Goal: Find specific page/section: Find specific page/section

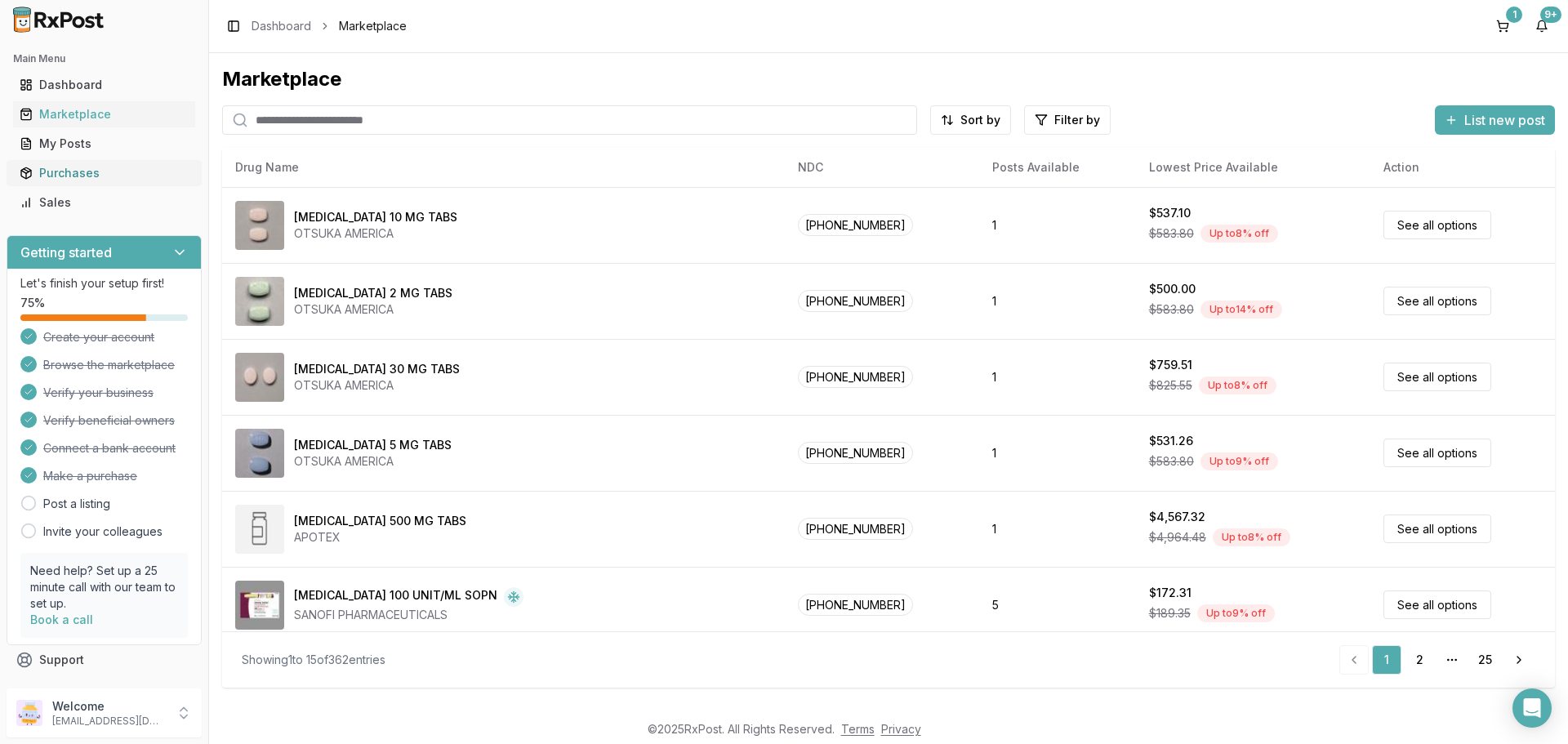
click at [70, 174] on div "Purchases" at bounding box center [104, 174] width 169 height 16
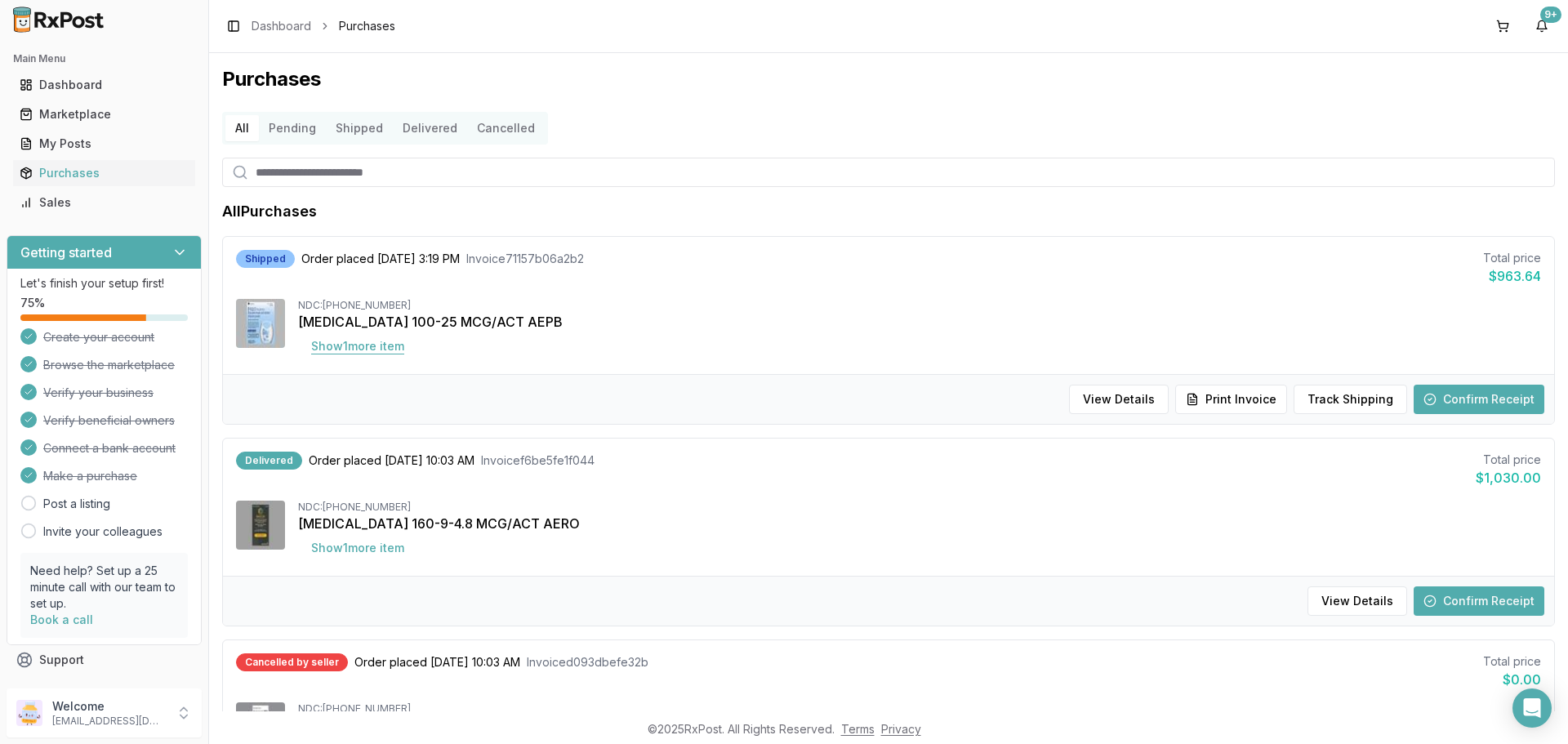
click at [372, 352] on button "Show 1 more item" at bounding box center [358, 346] width 119 height 29
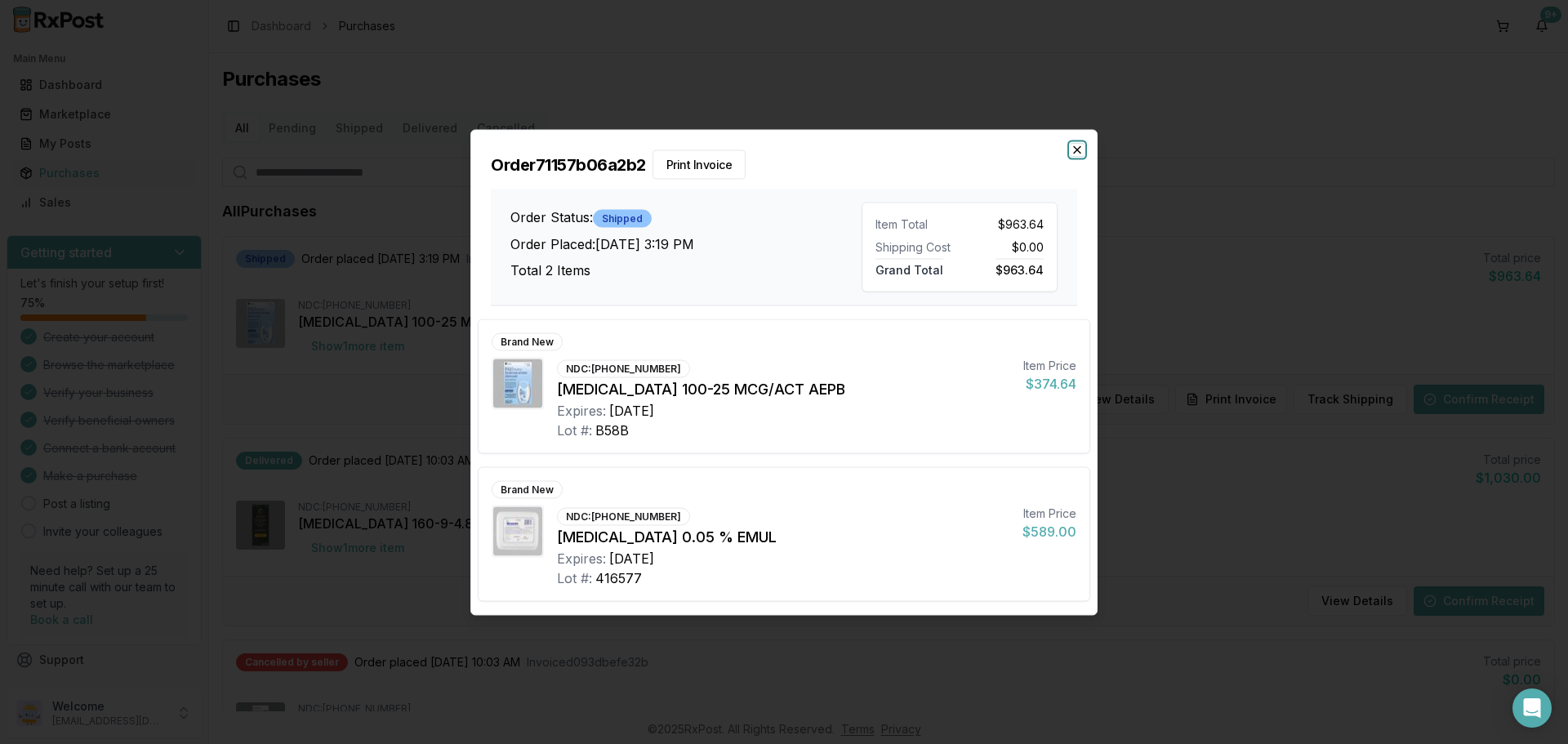
click at [1074, 151] on icon "button" at bounding box center [1077, 150] width 13 height 13
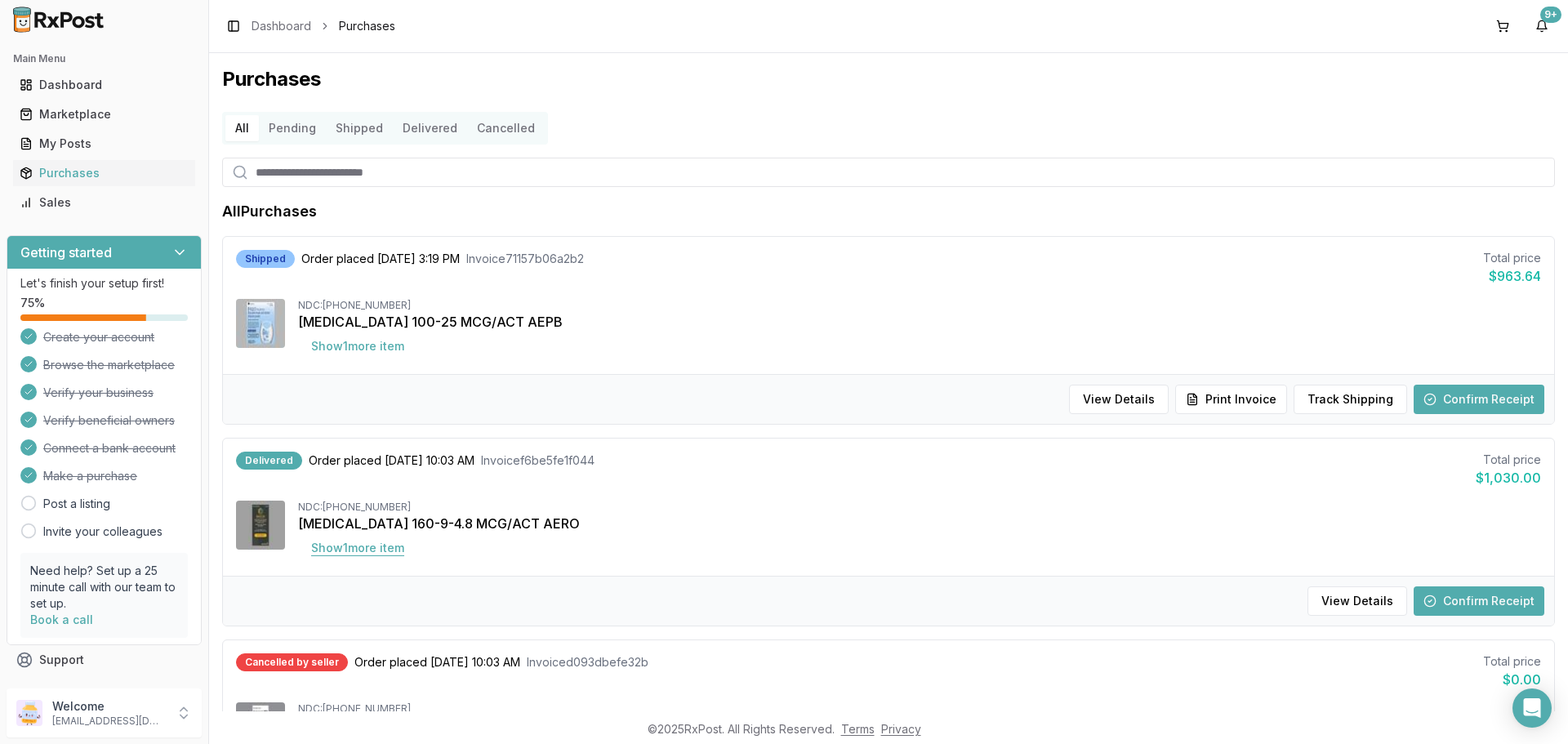
click at [385, 555] on button "Show 1 more item" at bounding box center [358, 548] width 119 height 29
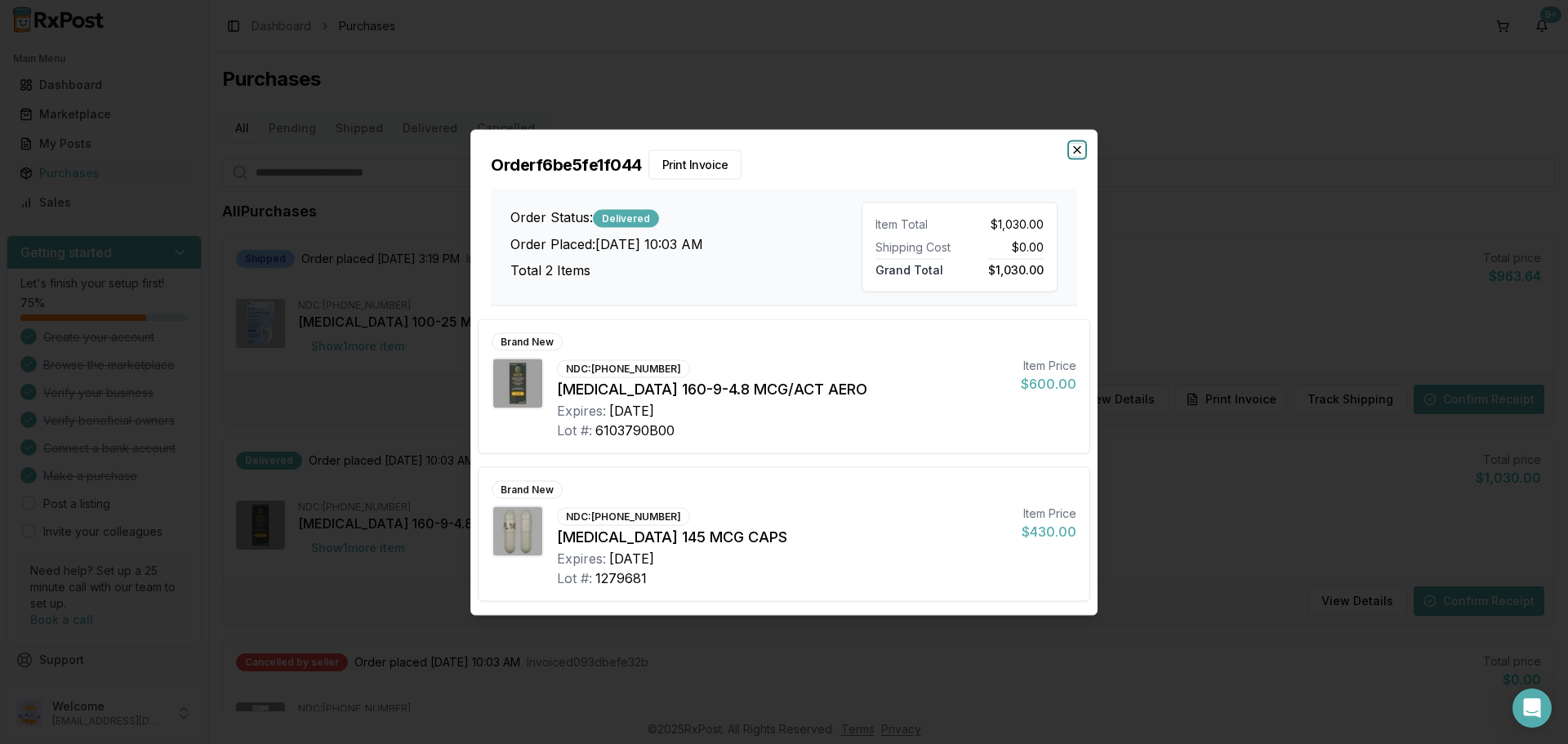
click at [1078, 149] on icon "button" at bounding box center [1077, 150] width 7 height 7
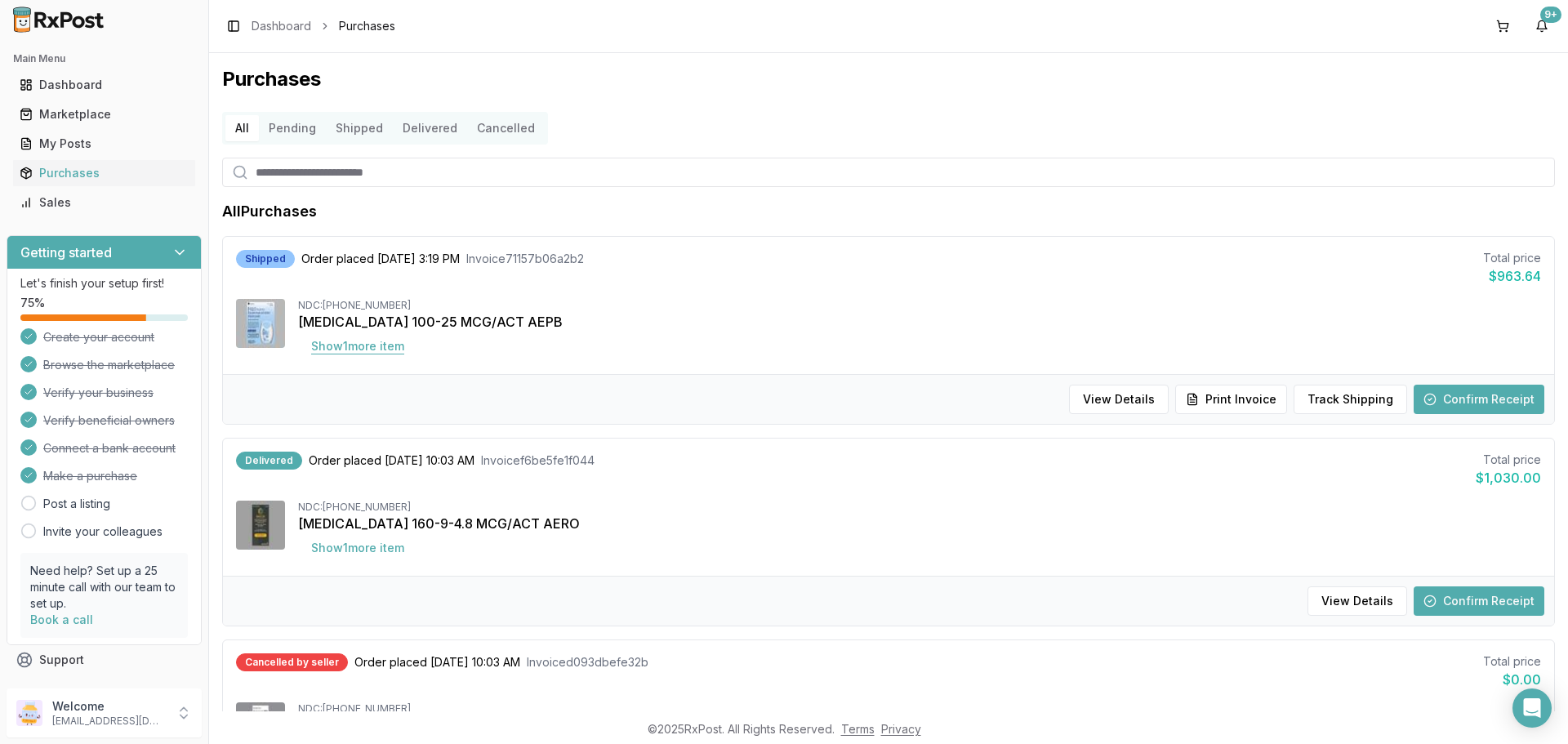
click at [379, 347] on button "Show 1 more item" at bounding box center [358, 346] width 119 height 29
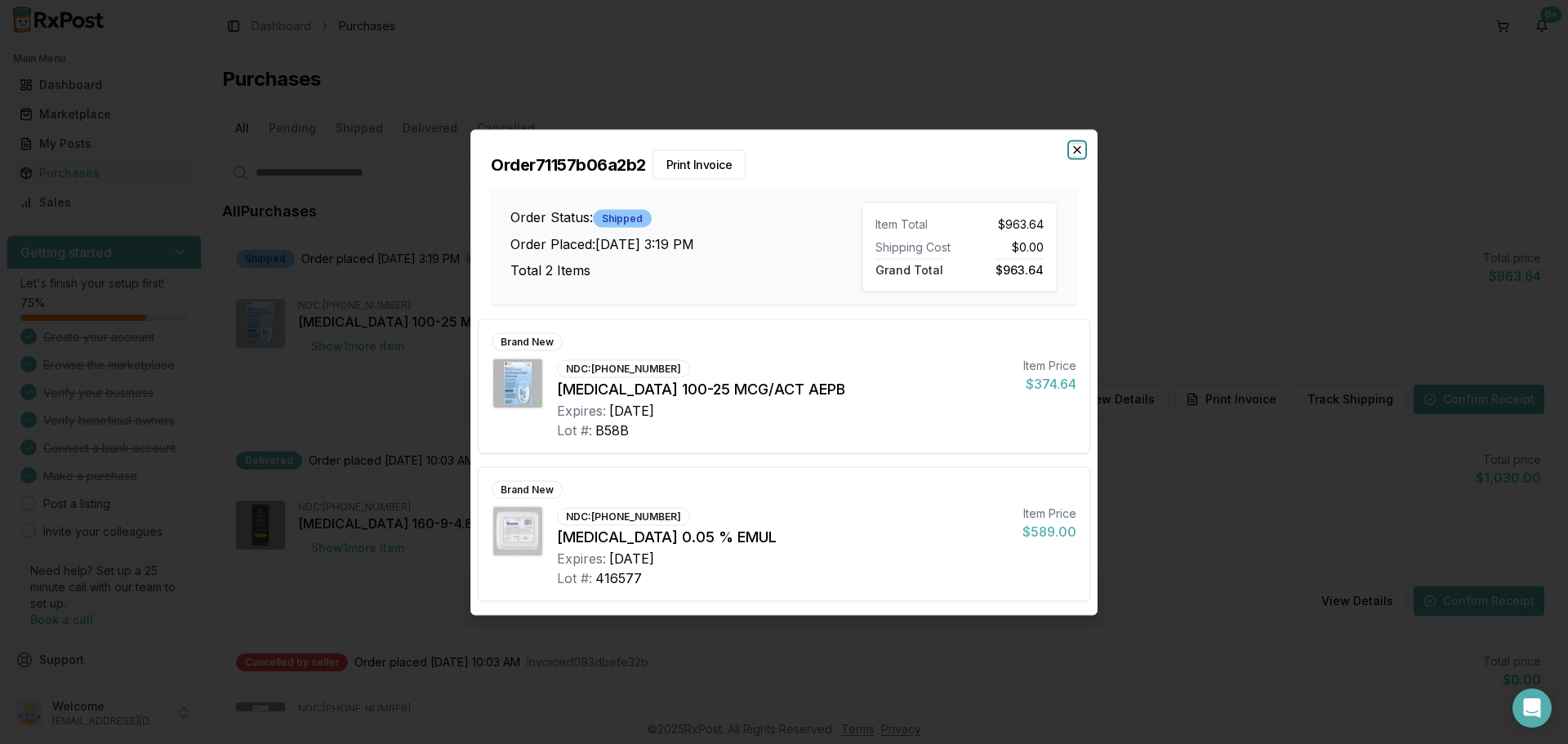
click at [1079, 154] on icon "button" at bounding box center [1077, 150] width 13 height 13
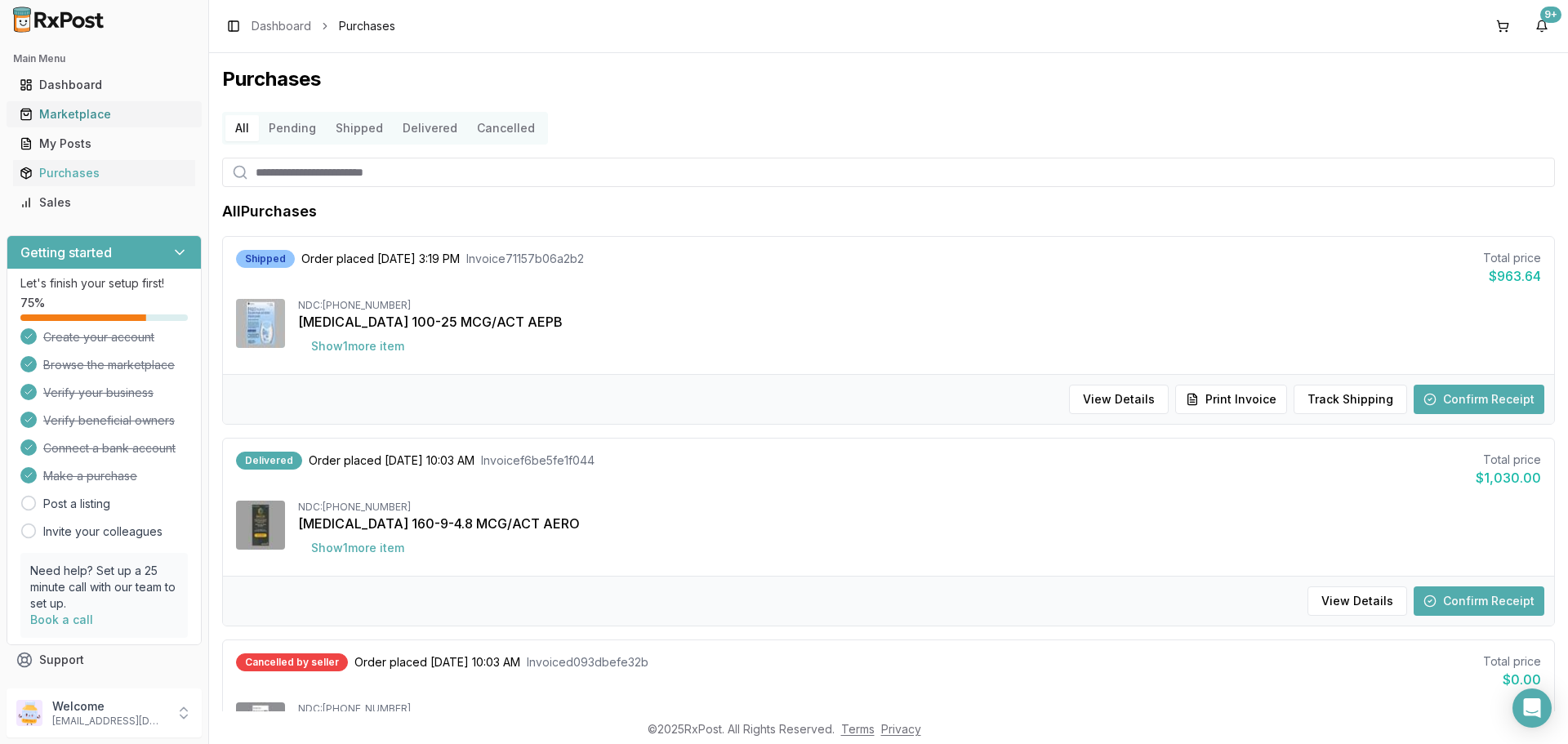
drag, startPoint x: 91, startPoint y: 106, endPoint x: 155, endPoint y: 116, distance: 64.8
click at [92, 106] on div "Marketplace" at bounding box center [104, 115] width 169 height 16
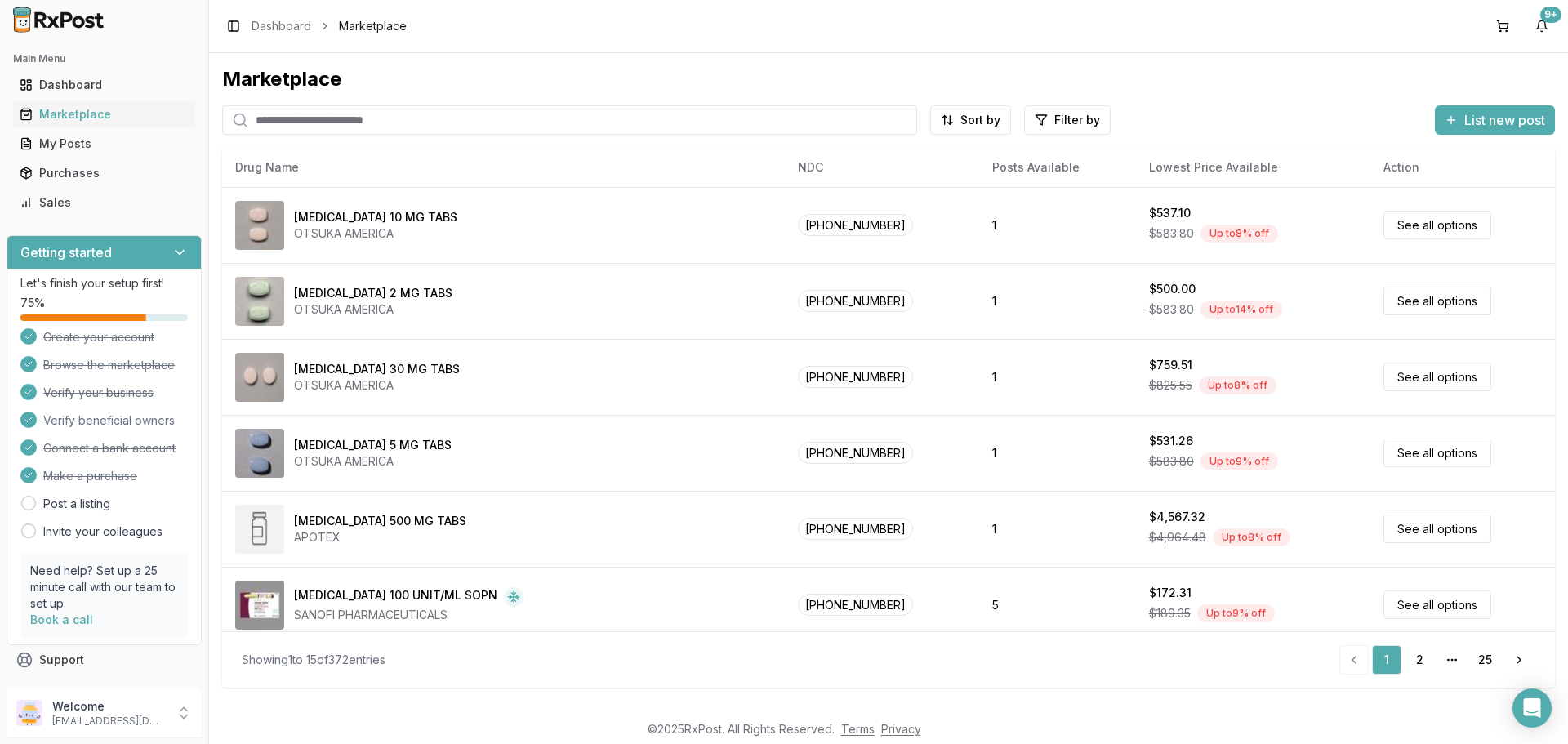
click at [390, 125] on input "search" at bounding box center [569, 120] width 695 height 29
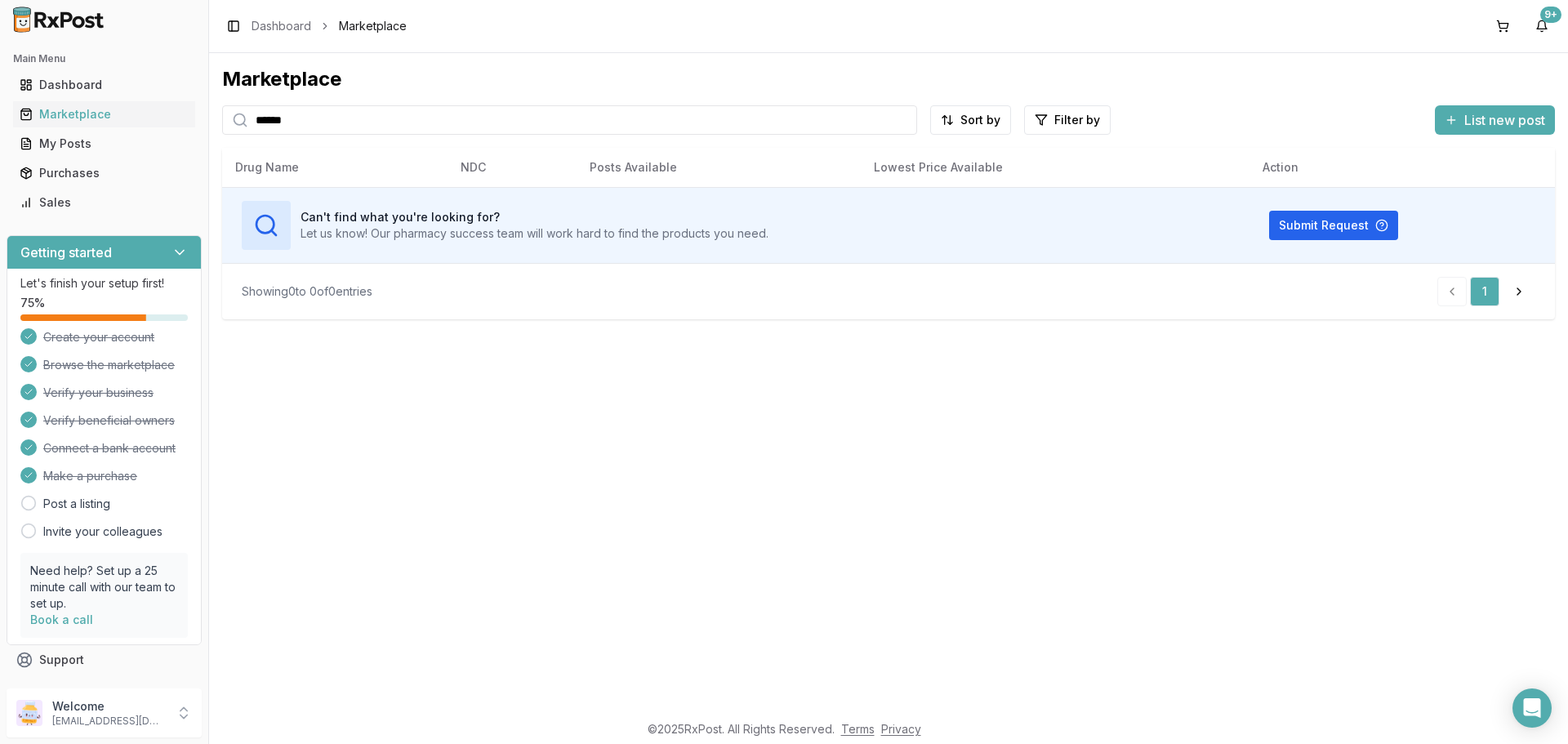
type input "******"
click at [59, 171] on div "Purchases" at bounding box center [104, 174] width 169 height 16
